Goal: Communication & Community: Answer question/provide support

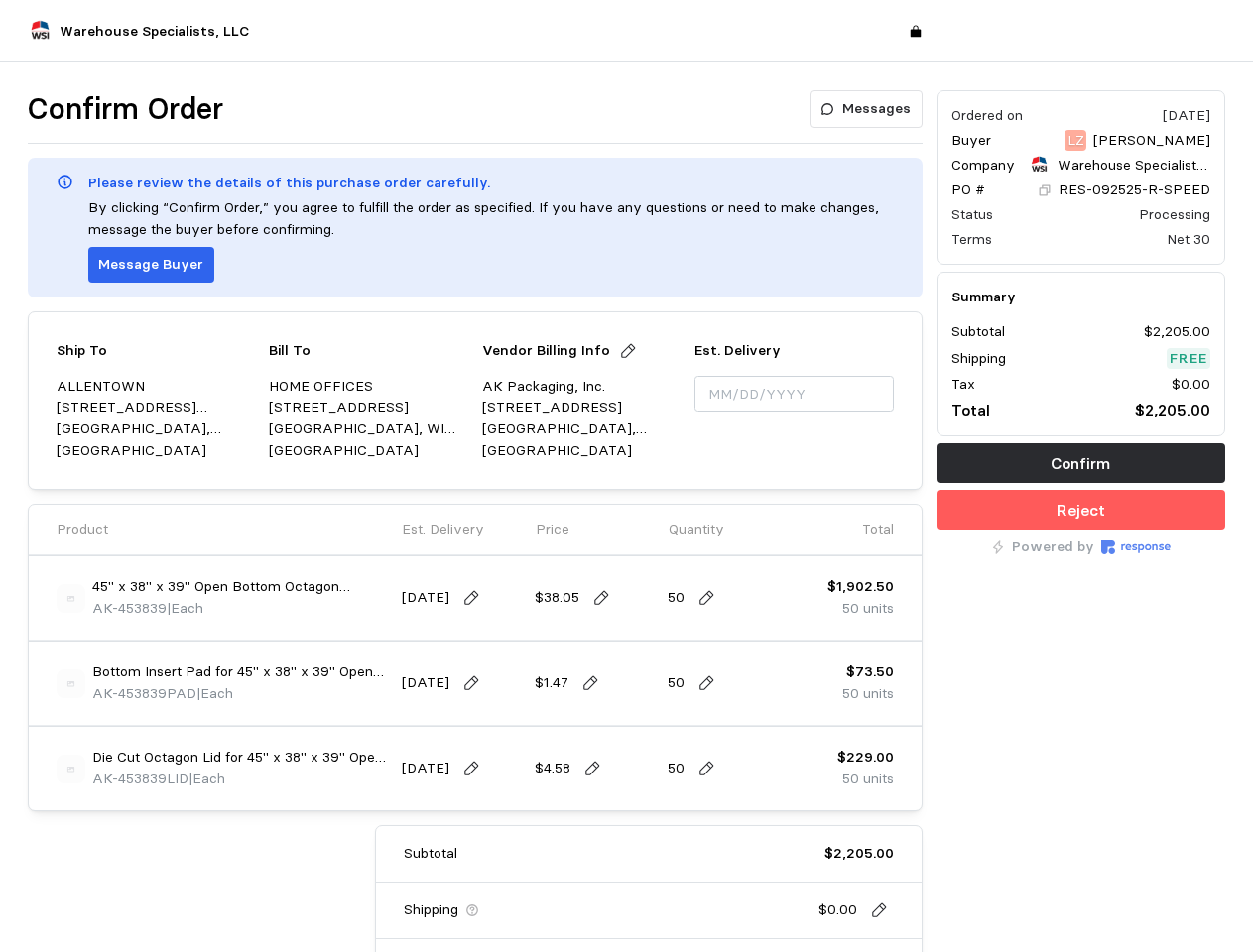
type input "[DATE]"
click at [626, 476] on div "Ship To [GEOGRAPHIC_DATA] [STREET_ADDRESS][PERSON_NAME] Bill To HOME OFFICES [S…" at bounding box center [475, 400] width 895 height 179
click at [868, 109] on p "Messages" at bounding box center [876, 109] width 68 height 22
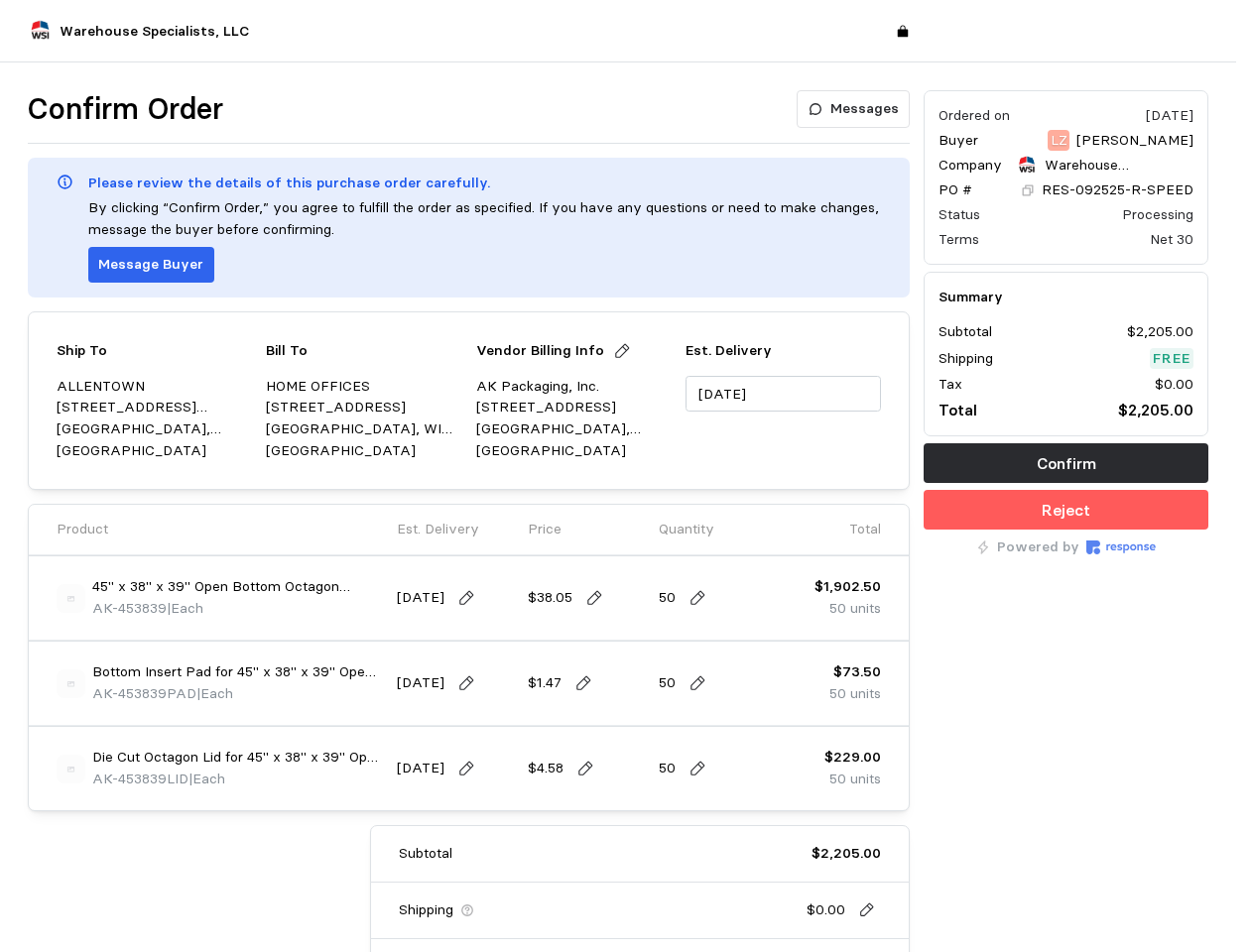
click at [148, 265] on p "Message Buyer" at bounding box center [150, 265] width 105 height 22
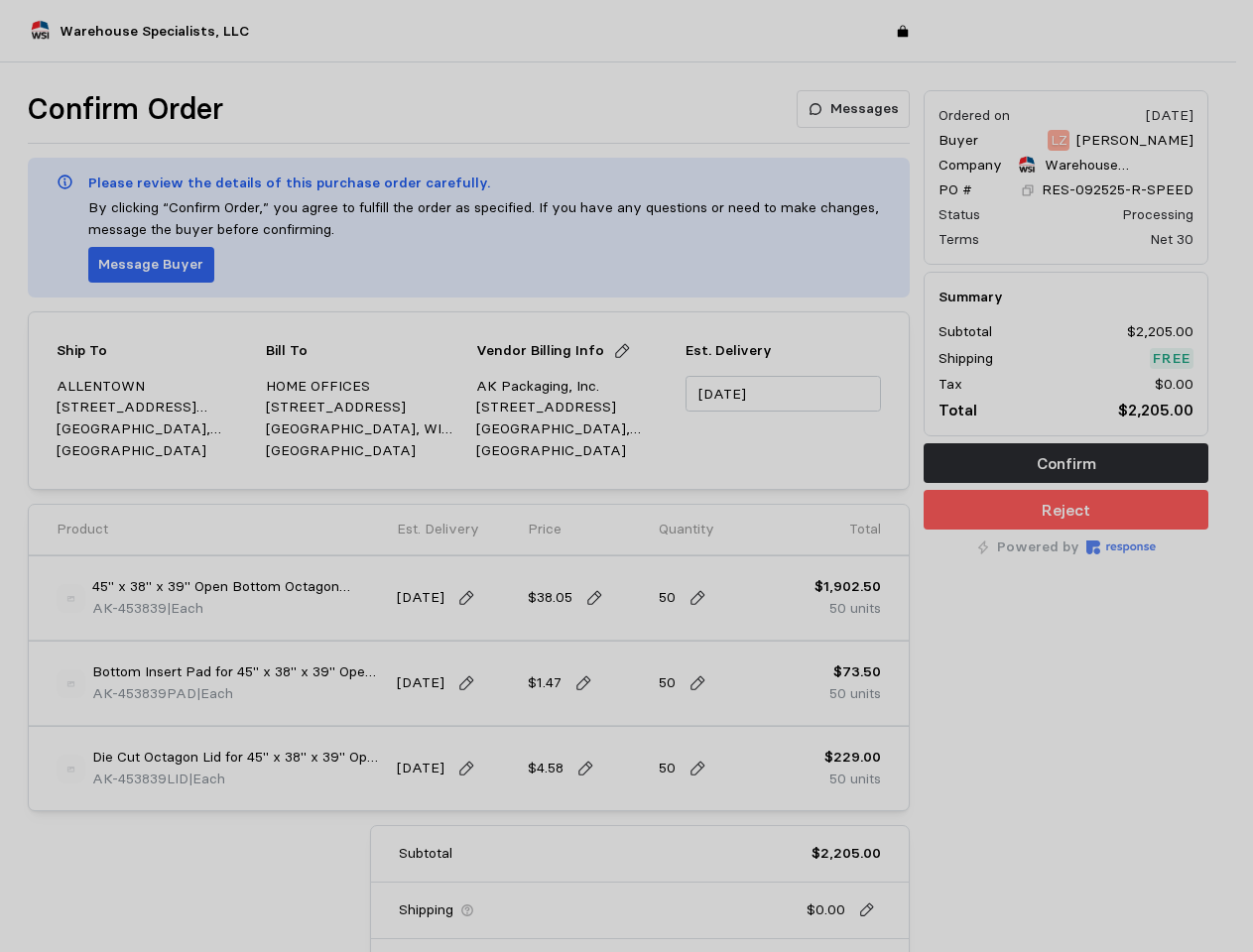
click at [619, 351] on div at bounding box center [626, 476] width 1253 height 952
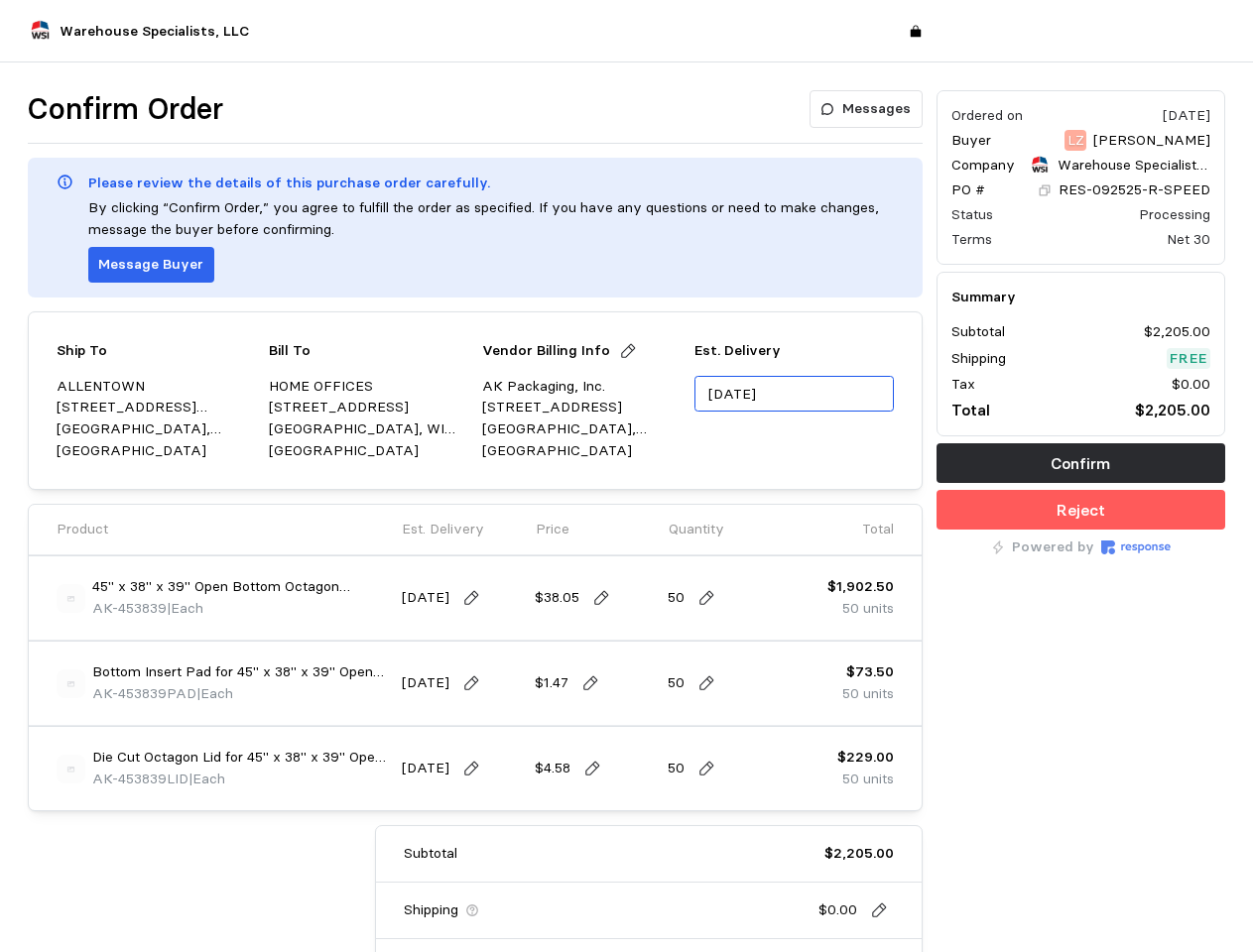
click at [794, 394] on input "[DATE]" at bounding box center [793, 394] width 198 height 37
click at [70, 598] on img at bounding box center [71, 598] width 29 height 29
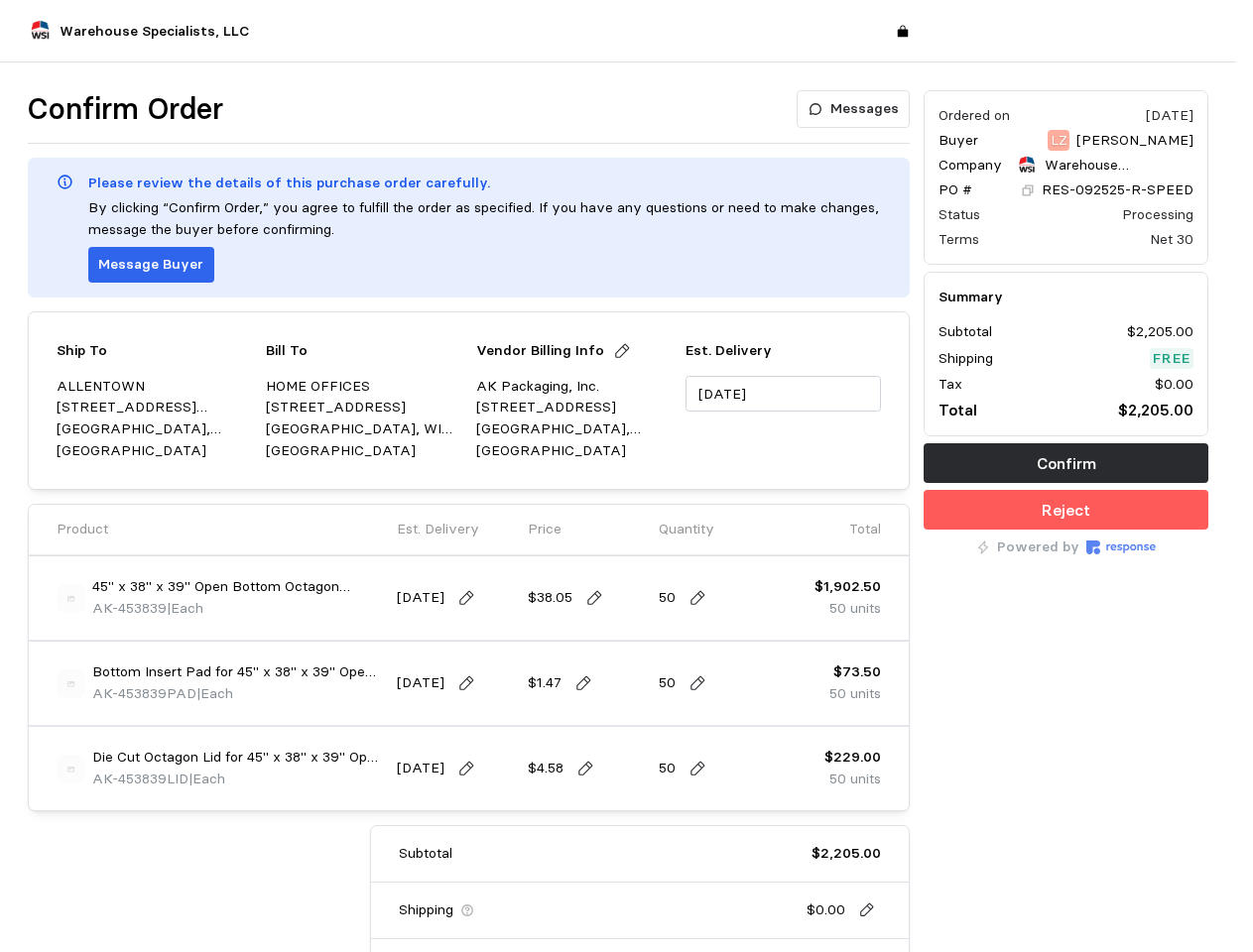
click at [474, 598] on img at bounding box center [626, 522] width 482 height 482
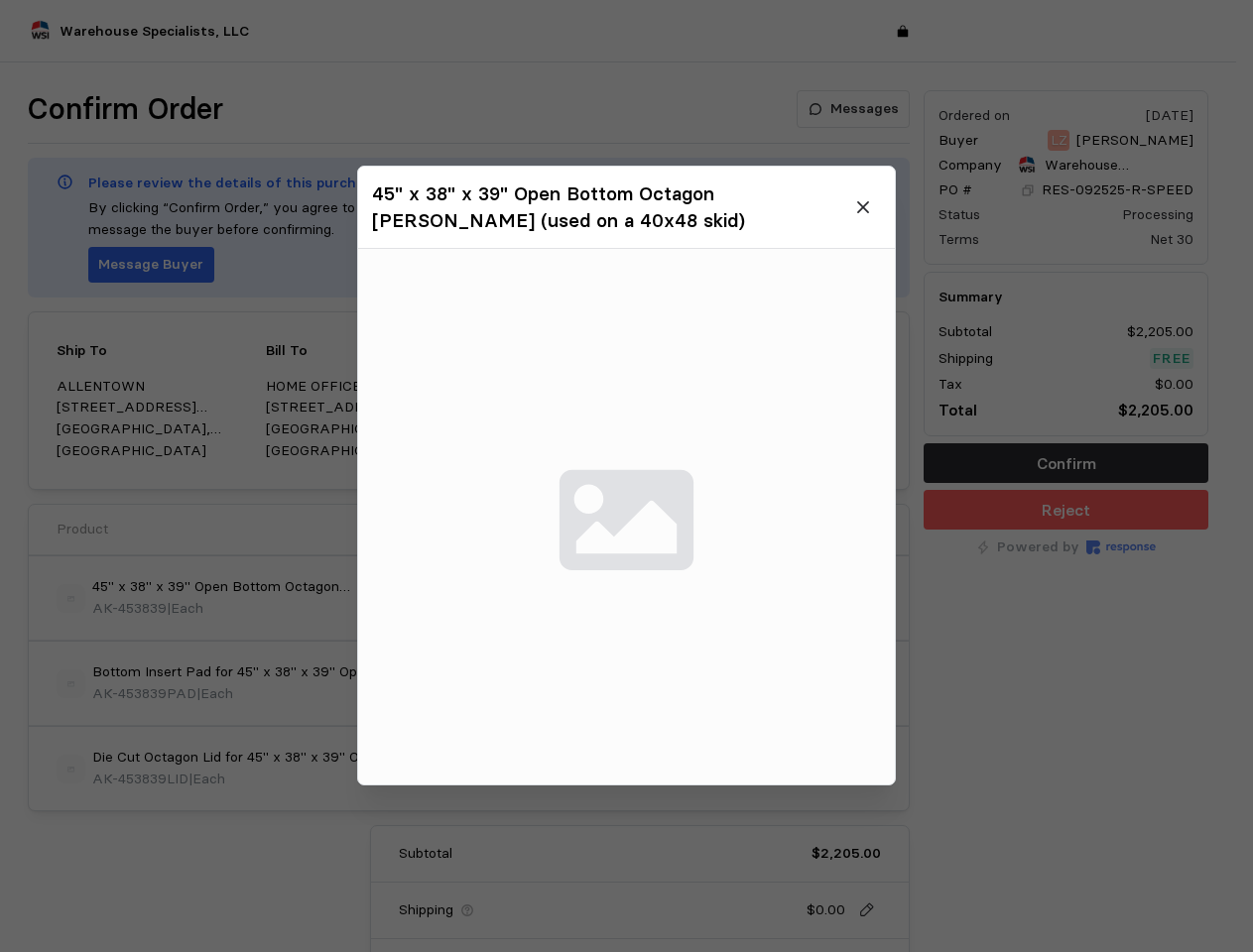
click at [603, 598] on img at bounding box center [626, 517] width 537 height 537
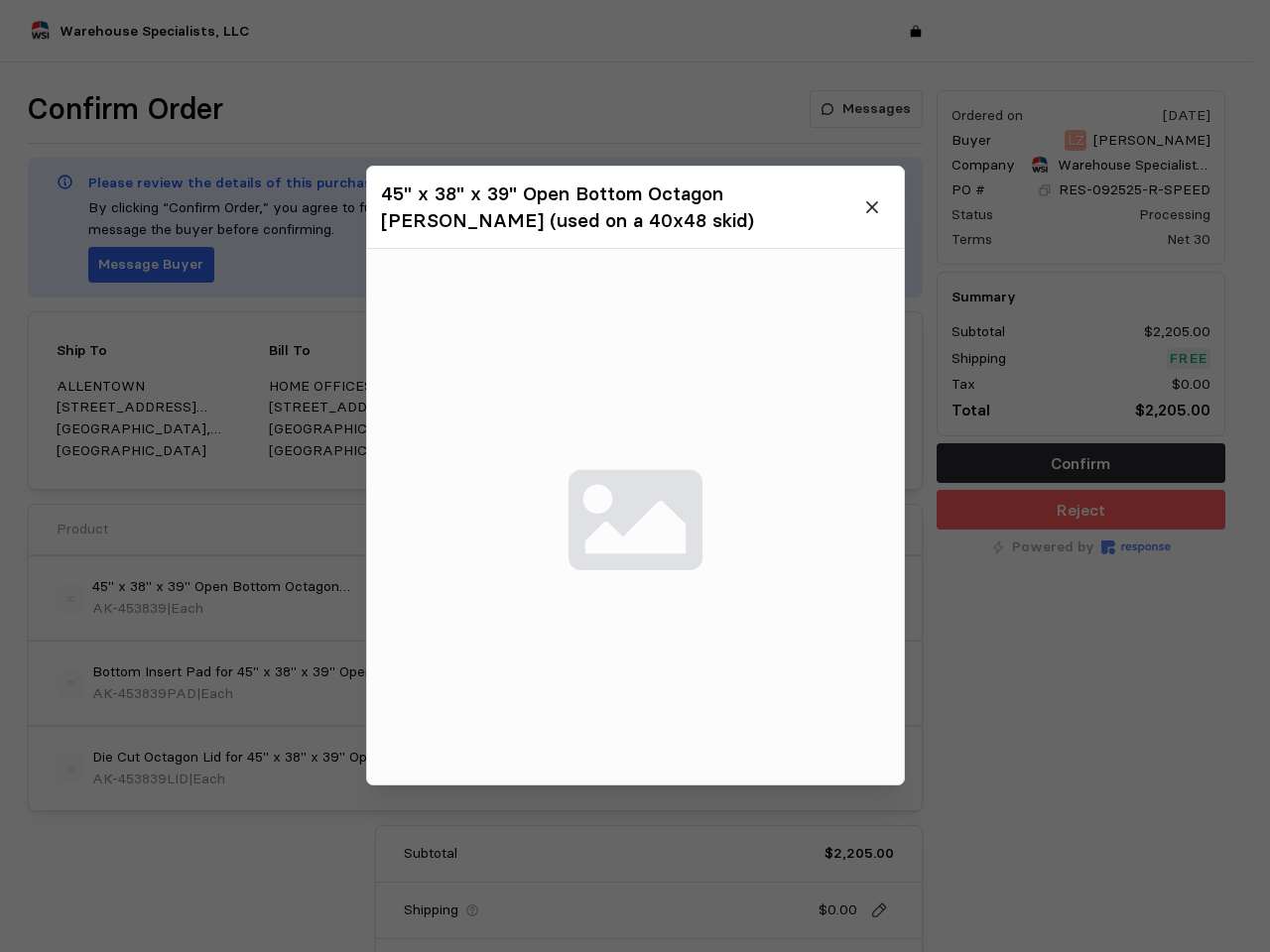
click at [707, 598] on img at bounding box center [635, 517] width 537 height 537
click at [70, 683] on div at bounding box center [635, 476] width 1270 height 952
